Goal: Task Accomplishment & Management: Manage account settings

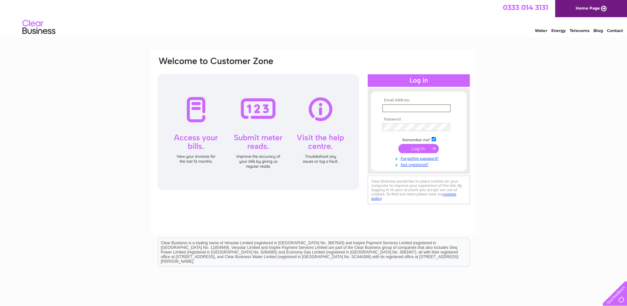
click at [384, 105] on input "text" at bounding box center [416, 108] width 69 height 8
type input "[EMAIL_ADDRESS][DOMAIN_NAME]"
click at [415, 147] on input "submit" at bounding box center [419, 147] width 41 height 9
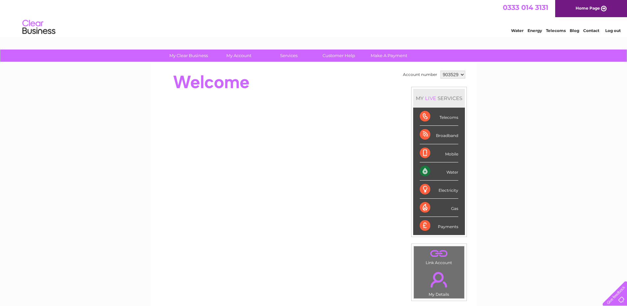
click at [499, 172] on div "My Clear Business Login Details My Details My Preferences Link Account My Accou…" at bounding box center [313, 234] width 627 height 371
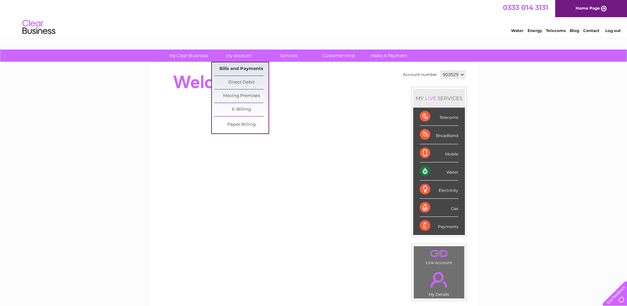
click at [242, 69] on link "Bills and Payments" at bounding box center [241, 68] width 54 height 13
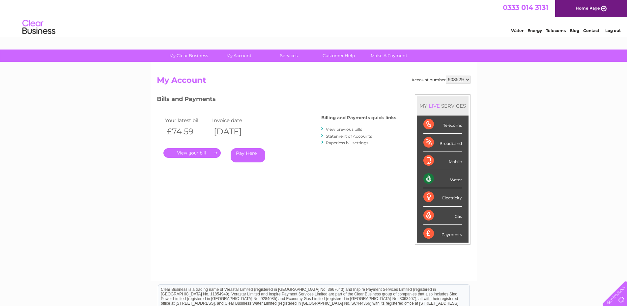
click at [185, 154] on link "." at bounding box center [192, 153] width 57 height 10
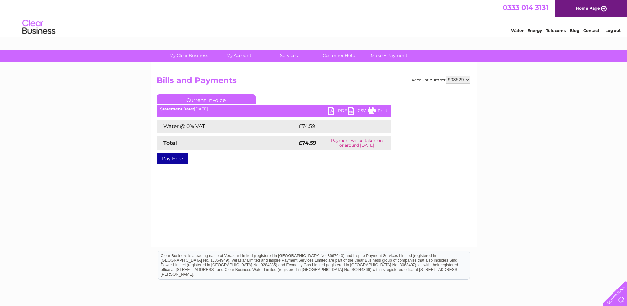
click at [335, 110] on link "PDF" at bounding box center [338, 112] width 20 height 10
